Goal: Find specific page/section

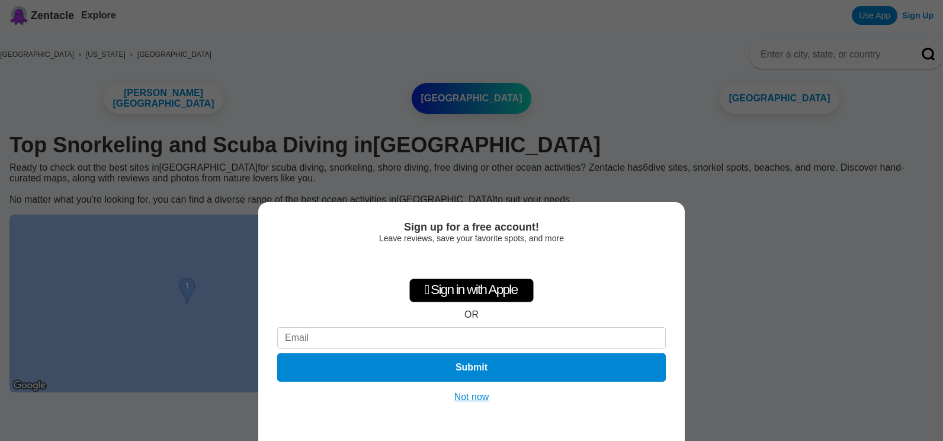
click at [474, 394] on button "Not now" at bounding box center [472, 397] width 42 height 12
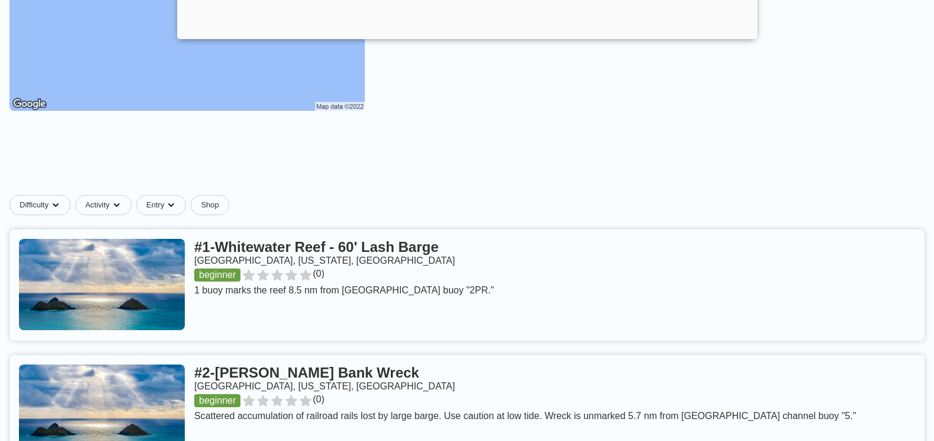
scroll to position [282, 0]
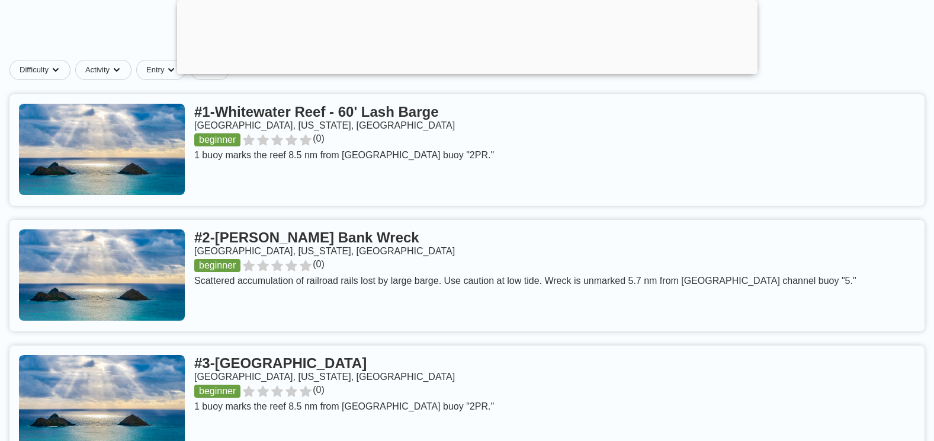
scroll to position [417, 0]
click at [27, 227] on div "United States › South Carolina › Beaufort County Fripp Island Hilton Head Islan…" at bounding box center [467, 352] width 934 height 1458
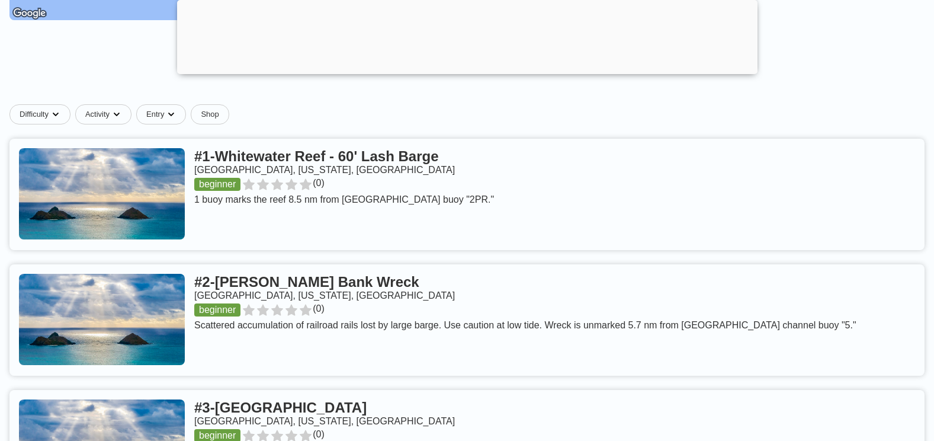
scroll to position [461, 0]
click at [320, 223] on link at bounding box center [466, 193] width 915 height 111
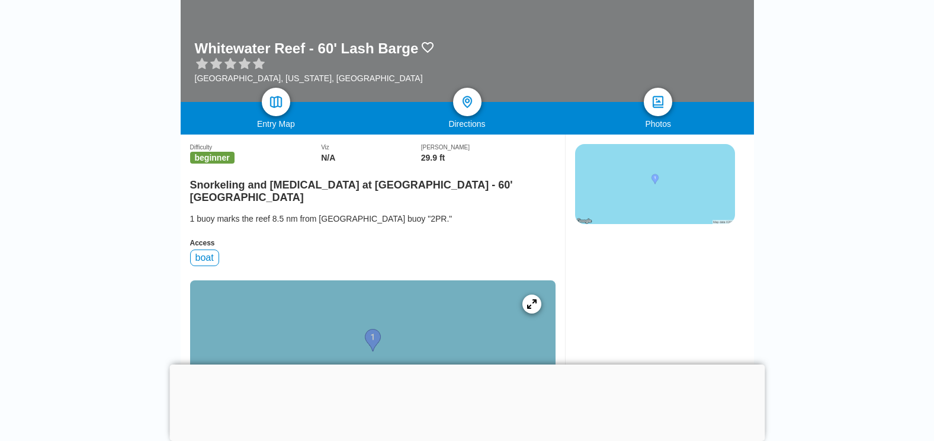
scroll to position [191, 0]
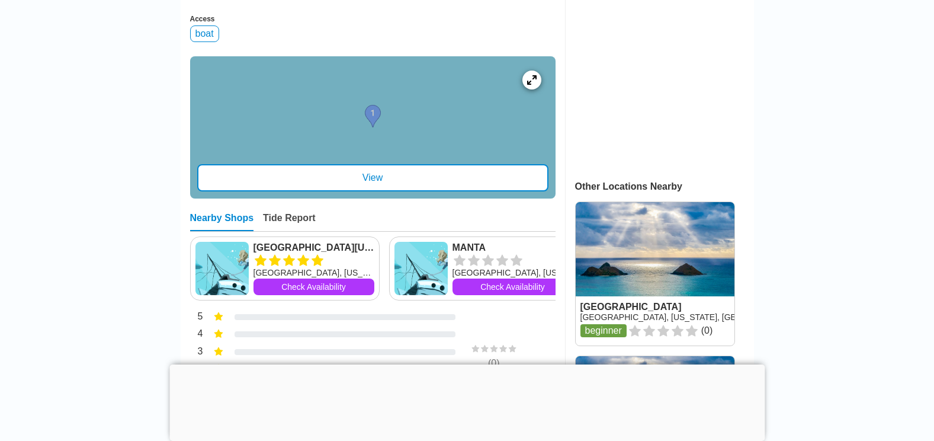
scroll to position [400, 0]
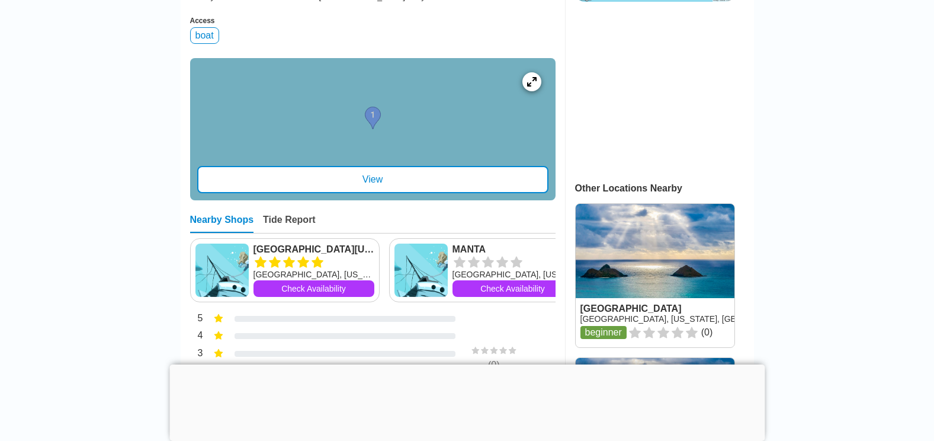
click at [294, 191] on div "View" at bounding box center [372, 179] width 351 height 27
